Goal: Book appointment/travel/reservation

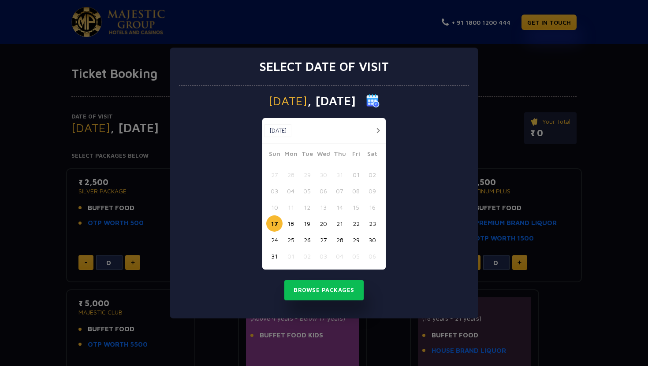
click at [289, 229] on button "18" at bounding box center [290, 224] width 16 height 16
click at [324, 296] on button "Browse Packages" at bounding box center [323, 290] width 79 height 20
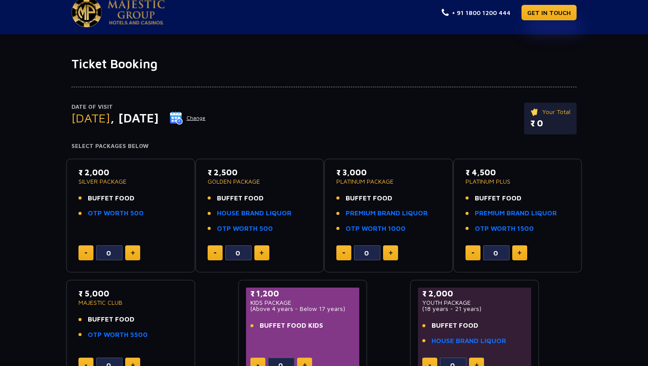
scroll to position [10, 0]
click at [134, 255] on button at bounding box center [132, 252] width 15 height 15
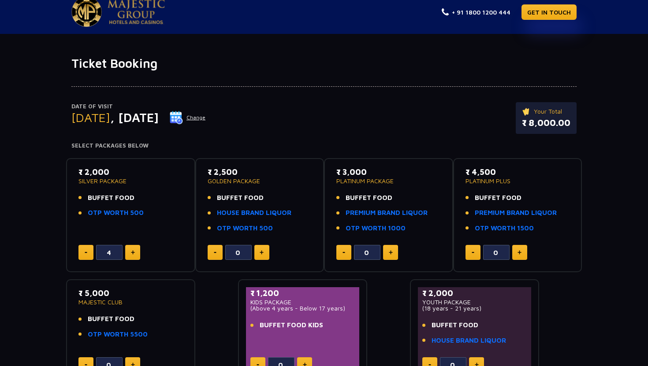
click at [134, 255] on button at bounding box center [132, 252] width 15 height 15
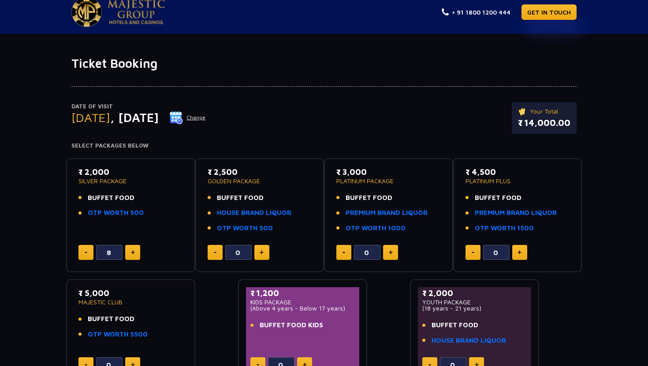
type input "9"
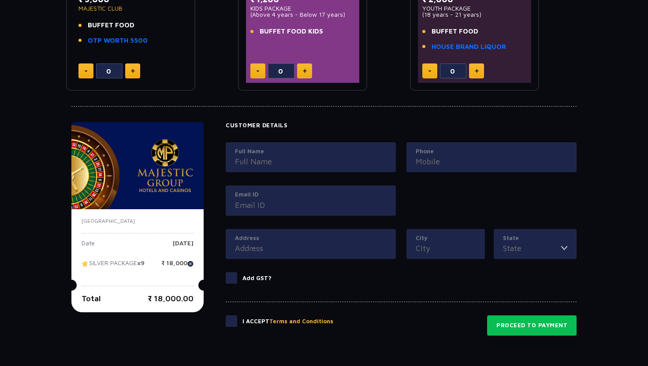
scroll to position [326, 0]
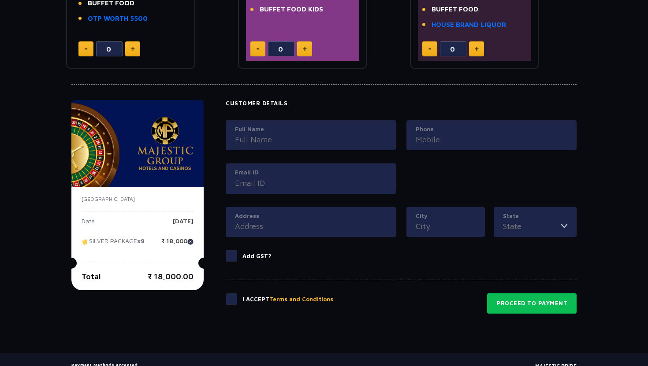
click at [270, 148] on div "Full Name" at bounding box center [311, 135] width 170 height 30
click at [257, 141] on input "Full Name" at bounding box center [311, 140] width 152 height 12
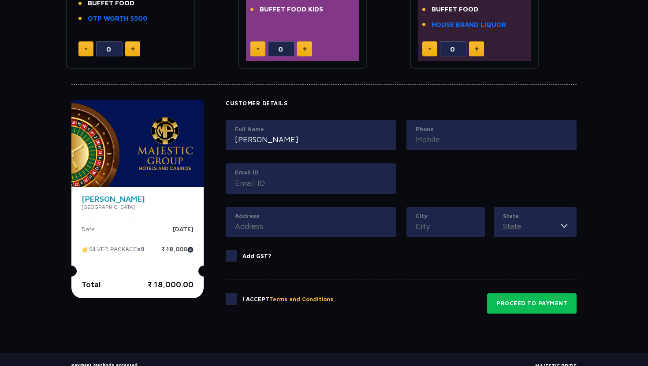
type input "[PERSON_NAME]"
click at [439, 143] on input "Phone" at bounding box center [492, 140] width 152 height 12
type input "6378057878"
click at [292, 176] on label "Email ID" at bounding box center [311, 172] width 152 height 9
click at [292, 177] on input "Email ID" at bounding box center [311, 183] width 152 height 12
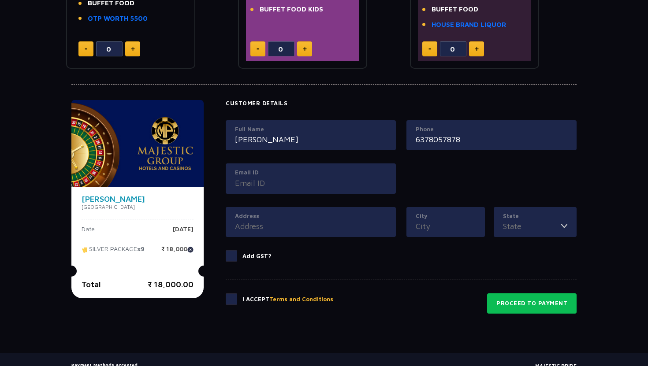
click at [251, 186] on input "Email ID" at bounding box center [311, 183] width 152 height 12
type input "[PERSON_NAME][EMAIL_ADDRESS][DOMAIN_NAME]"
click at [267, 229] on input "Address" at bounding box center [311, 226] width 152 height 12
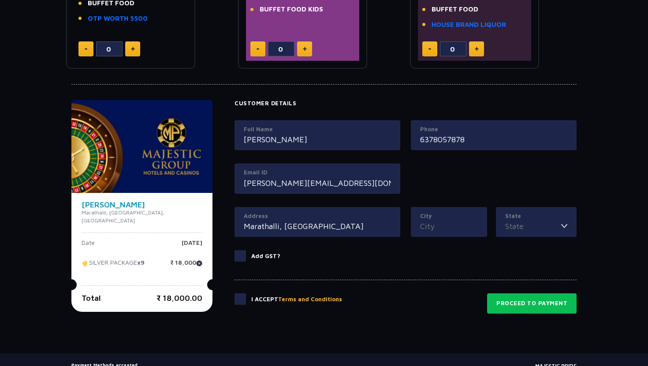
type input "Marathalli, [GEOGRAPHIC_DATA]"
click at [426, 226] on input "City" at bounding box center [449, 226] width 58 height 12
type input "[GEOGRAPHIC_DATA]"
click at [535, 219] on label "State" at bounding box center [536, 216] width 62 height 9
click at [535, 220] on input "State" at bounding box center [533, 226] width 56 height 12
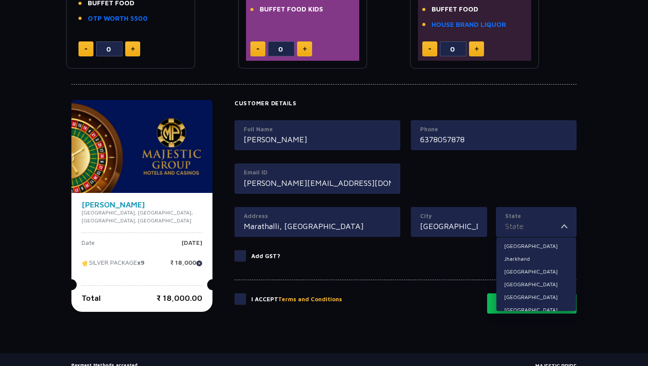
scroll to position [117, 0]
click at [519, 273] on li "[GEOGRAPHIC_DATA]" at bounding box center [536, 270] width 80 height 11
type input "[GEOGRAPHIC_DATA]"
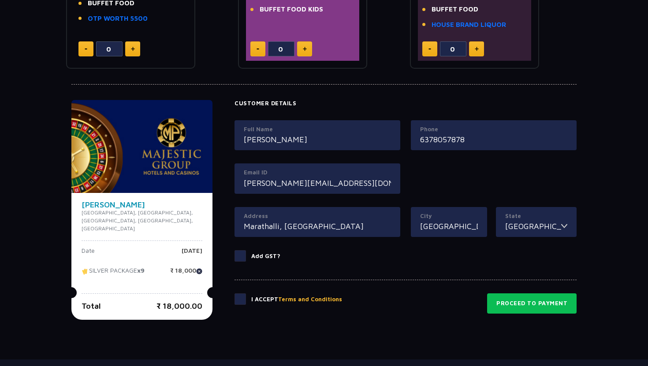
click at [241, 302] on span at bounding box center [239, 299] width 11 height 11
click at [0, 0] on input "checkbox" at bounding box center [0, 0] width 0 height 0
click at [531, 305] on button "Proceed to Payment" at bounding box center [531, 304] width 89 height 20
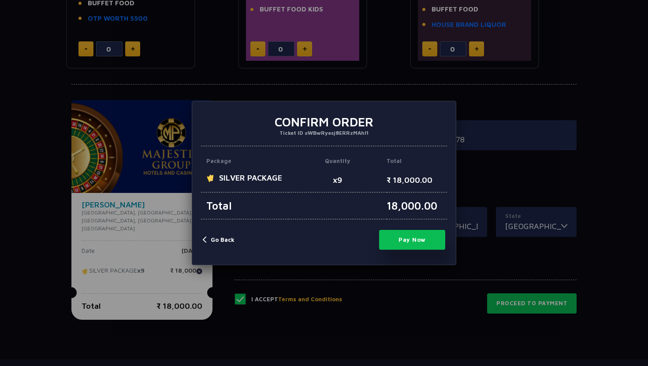
click at [411, 234] on button "Pay Now" at bounding box center [412, 240] width 66 height 20
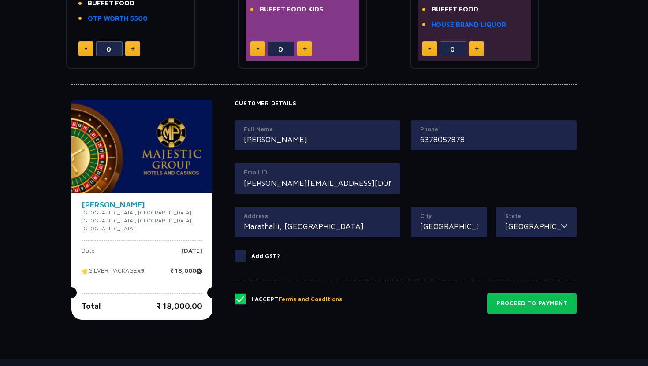
type input "0"
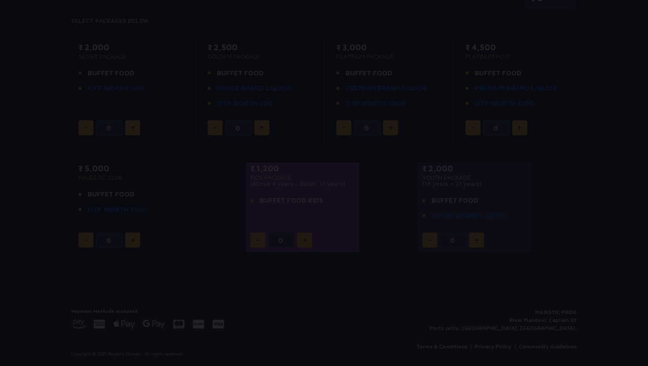
scroll to position [135, 0]
